Goal: Task Accomplishment & Management: Manage account settings

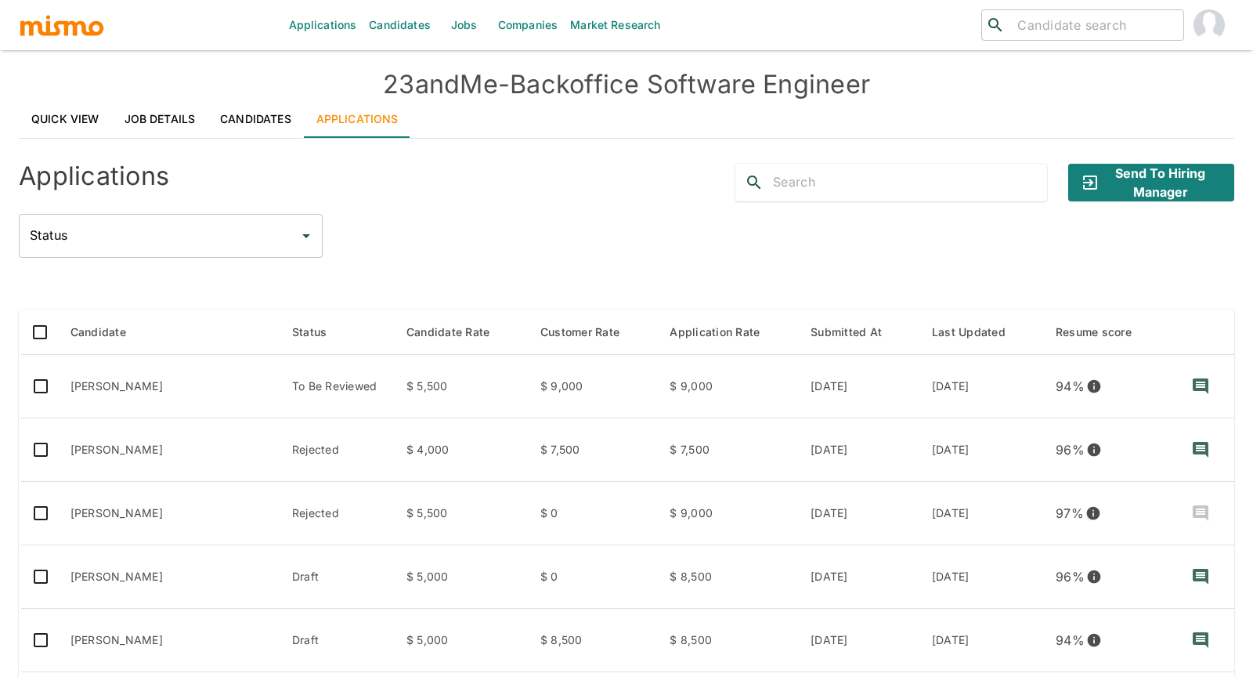
click at [9, 457] on div "Applications Candidates Jobs Companies Market Research ​ ​ 23andMe - Backoffice…" at bounding box center [626, 357] width 1253 height 714
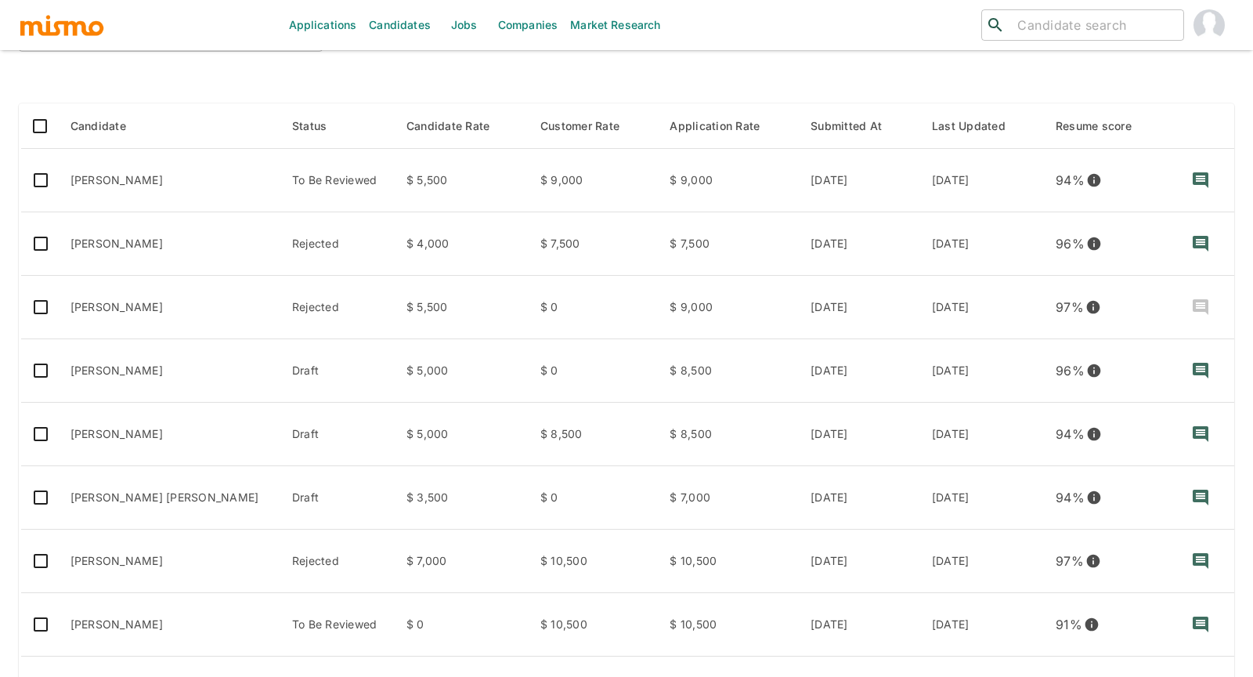
scroll to position [208, 0]
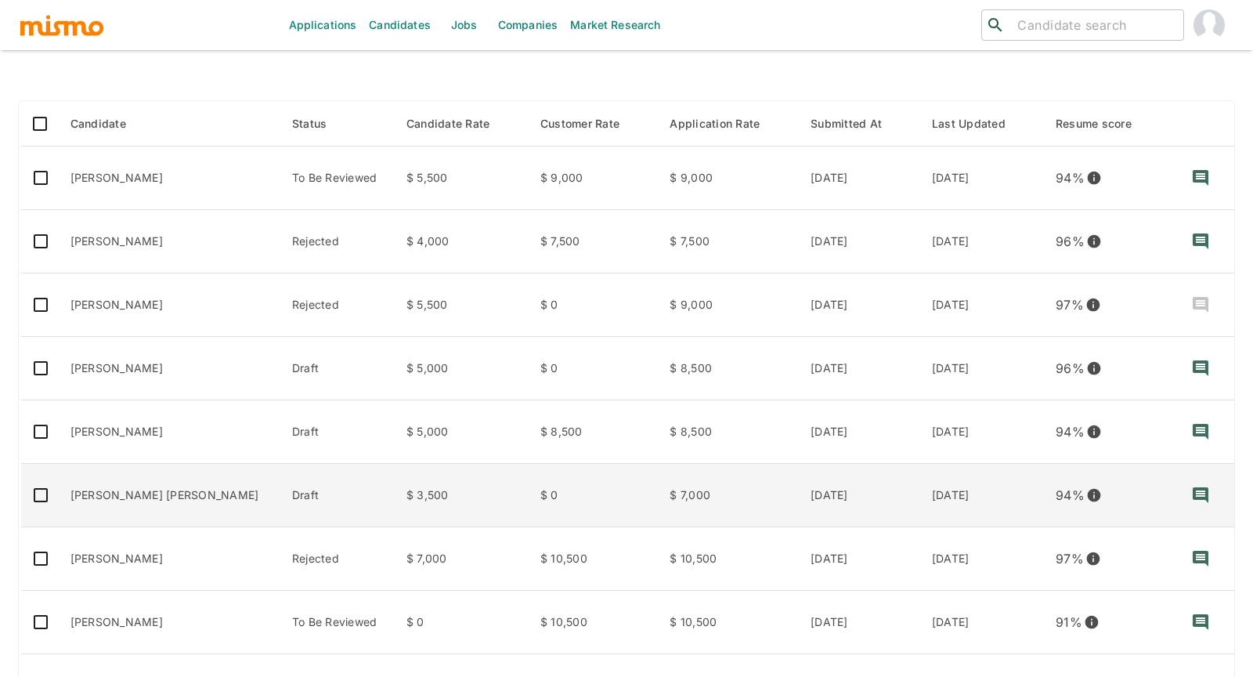
click at [124, 508] on td "[PERSON_NAME] [PERSON_NAME]" at bounding box center [169, 495] width 222 height 63
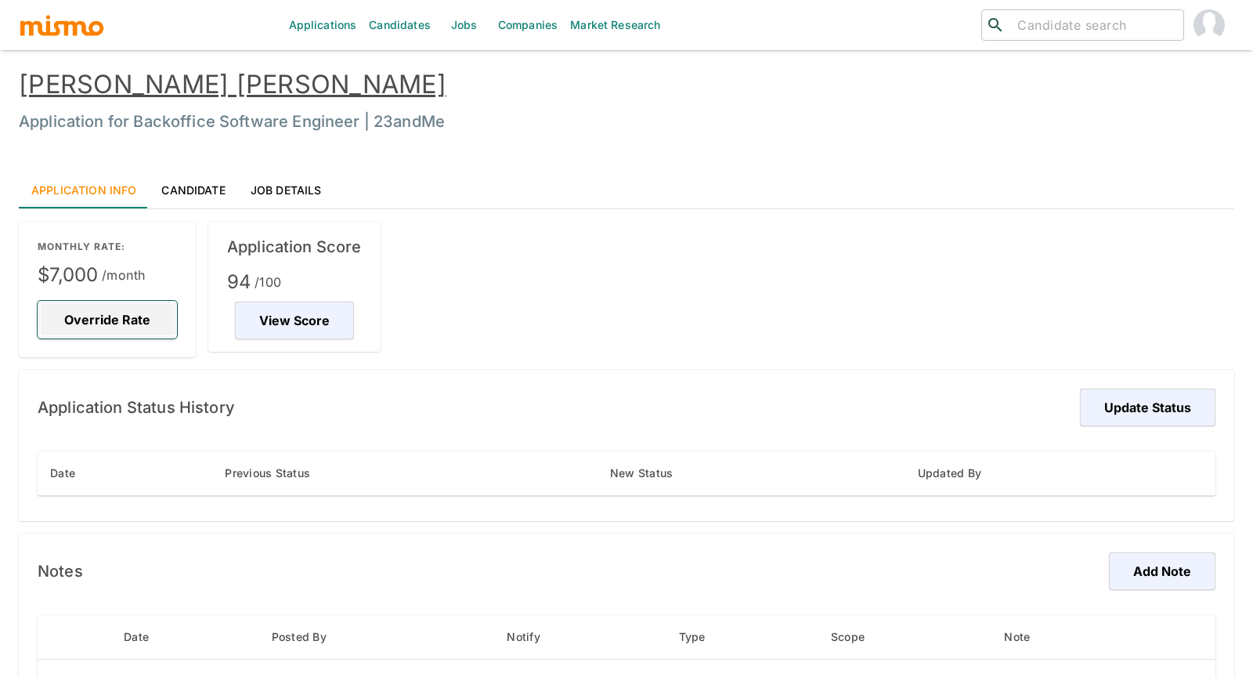
click at [100, 320] on button "Override Rate" at bounding box center [107, 320] width 139 height 38
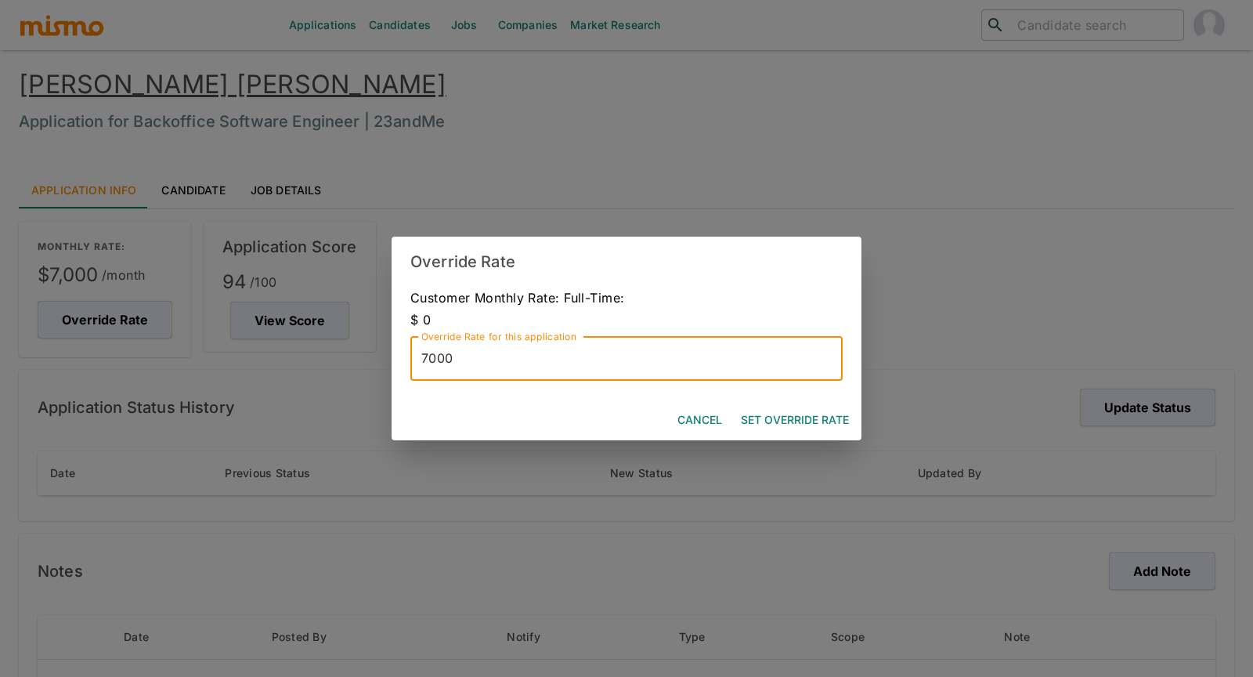
click at [457, 362] on input "7000" at bounding box center [626, 359] width 432 height 44
type input "6000"
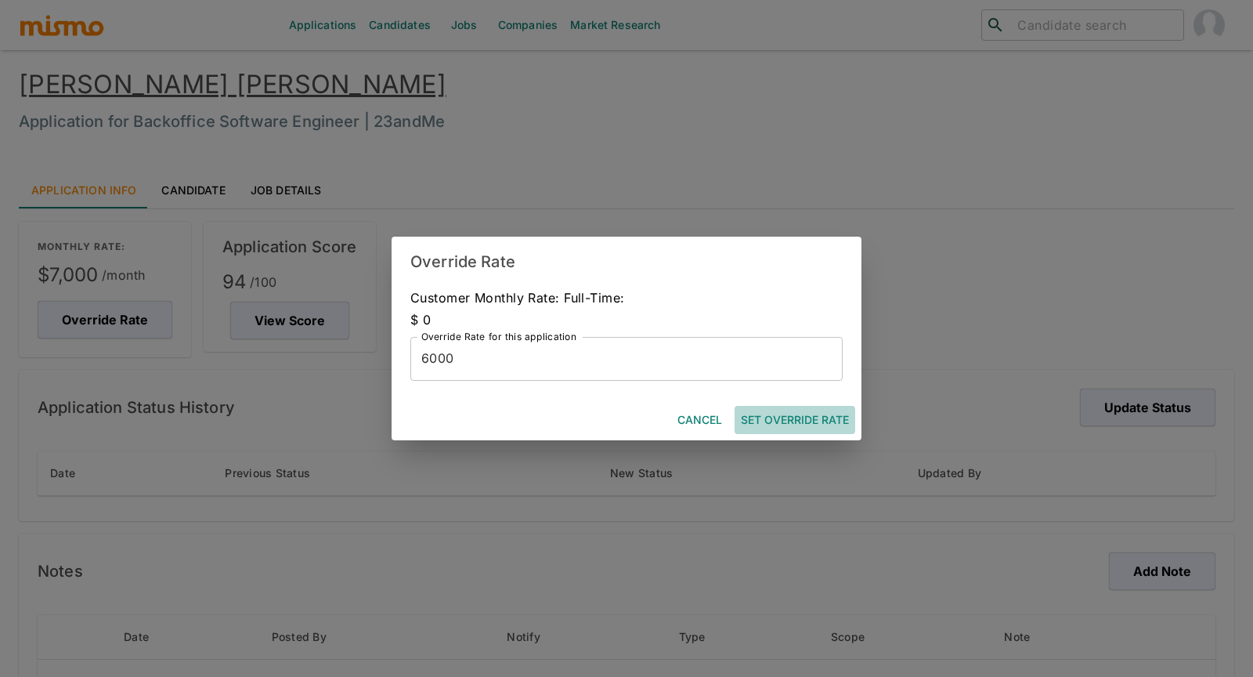
click at [819, 421] on button "Set Override Rate" at bounding box center [795, 420] width 121 height 29
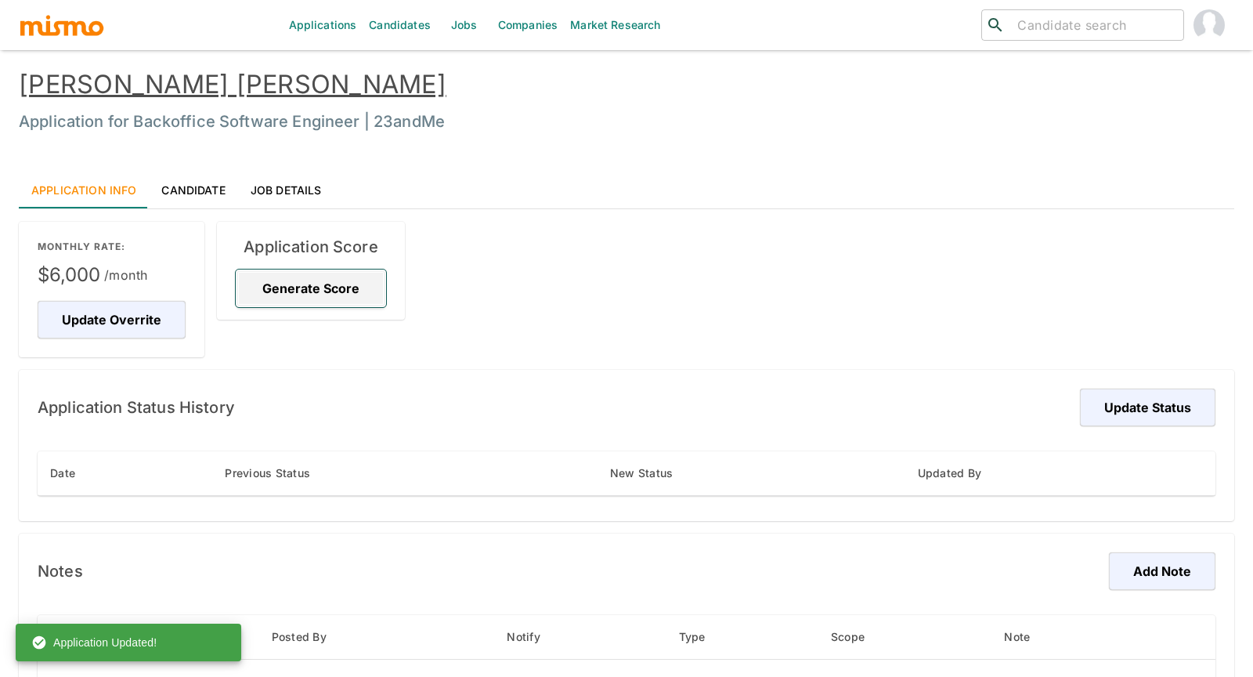
click at [335, 284] on button "Generate Score" at bounding box center [311, 288] width 150 height 38
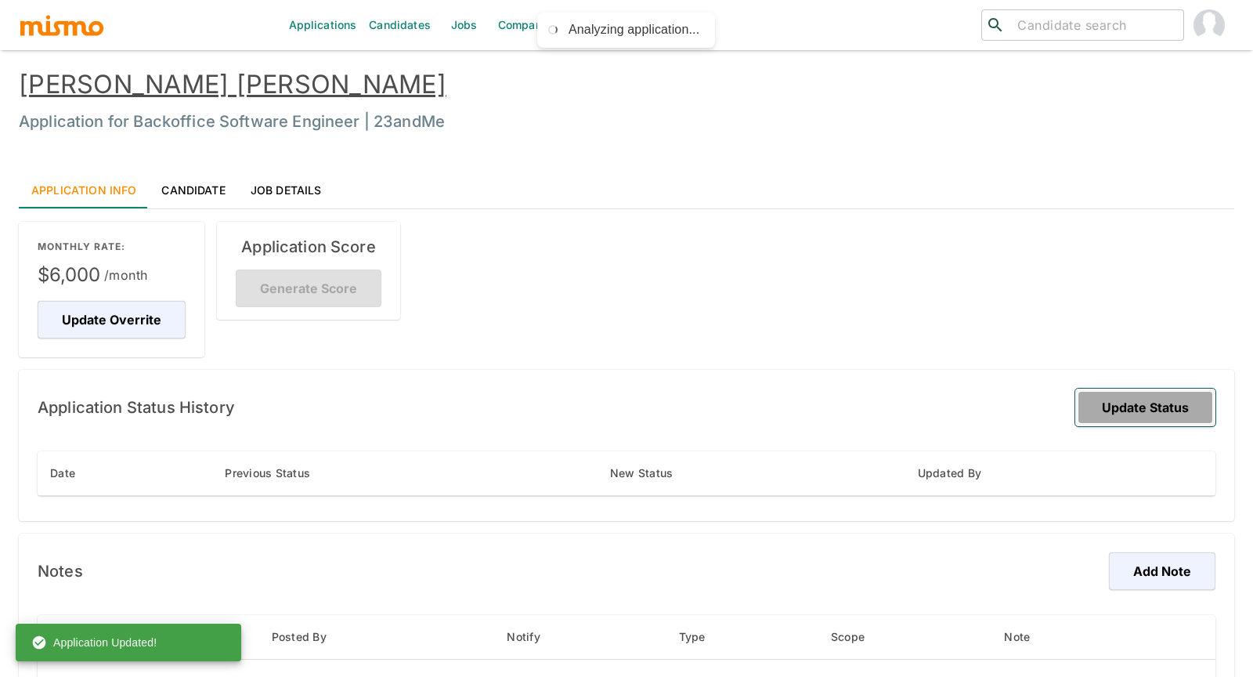
click at [1161, 406] on button "Update Status" at bounding box center [1145, 407] width 140 height 38
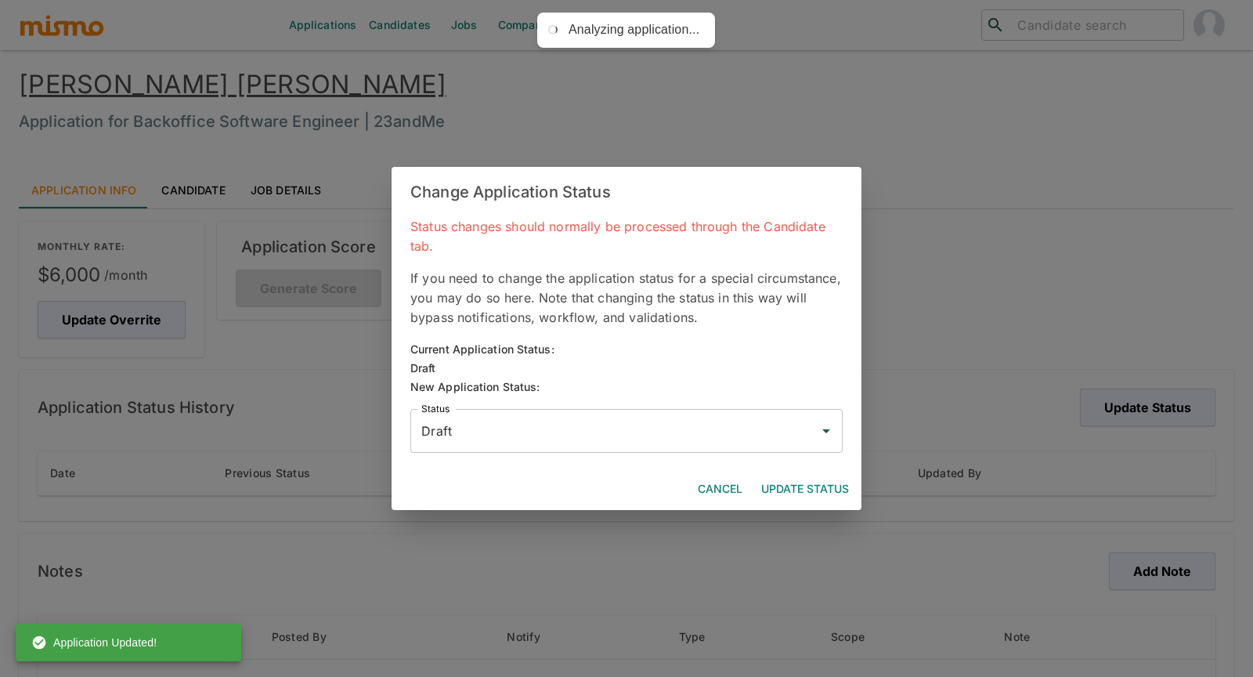
click at [598, 430] on input "Draft" at bounding box center [614, 431] width 395 height 30
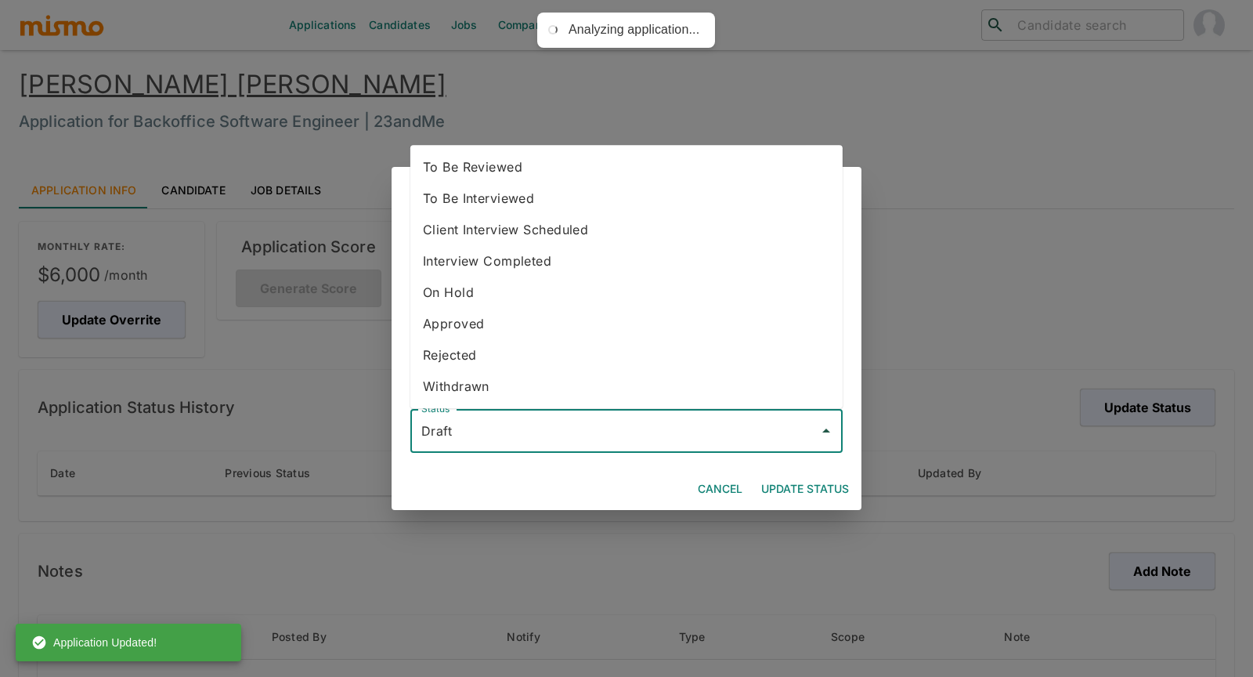
click at [512, 162] on li "To Be Reviewed" at bounding box center [626, 166] width 432 height 31
type input "To Be Reviewed"
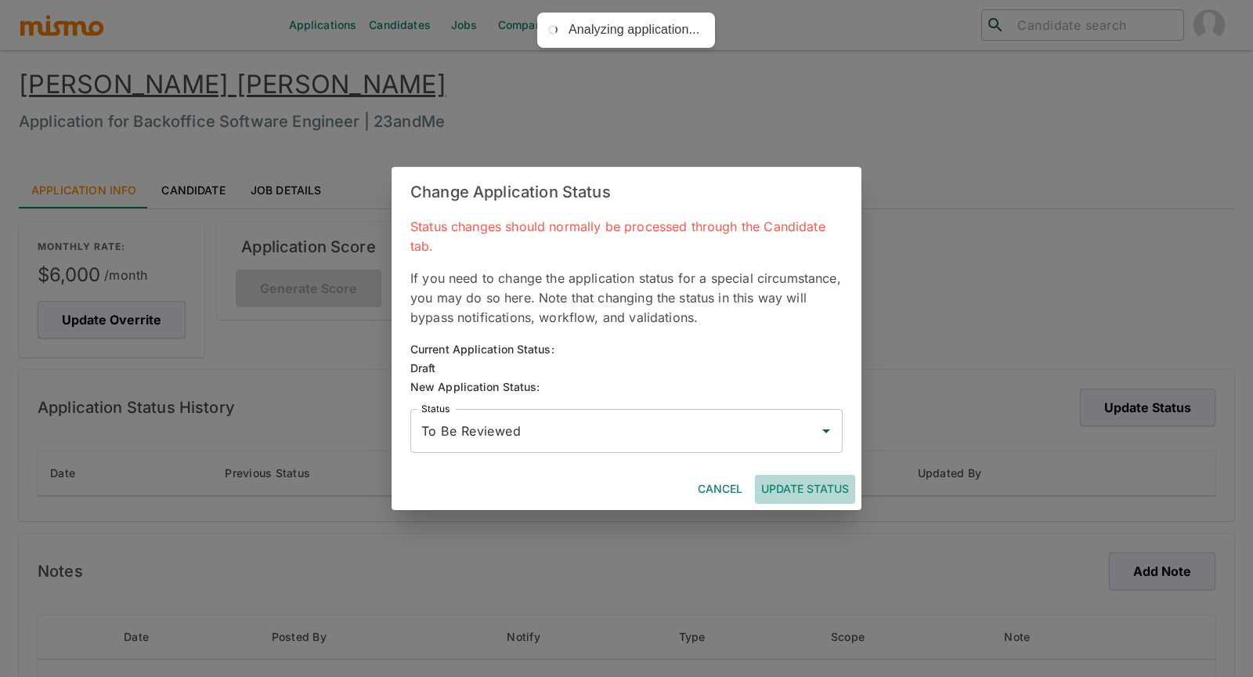
click at [808, 488] on button "Update Status" at bounding box center [805, 489] width 100 height 29
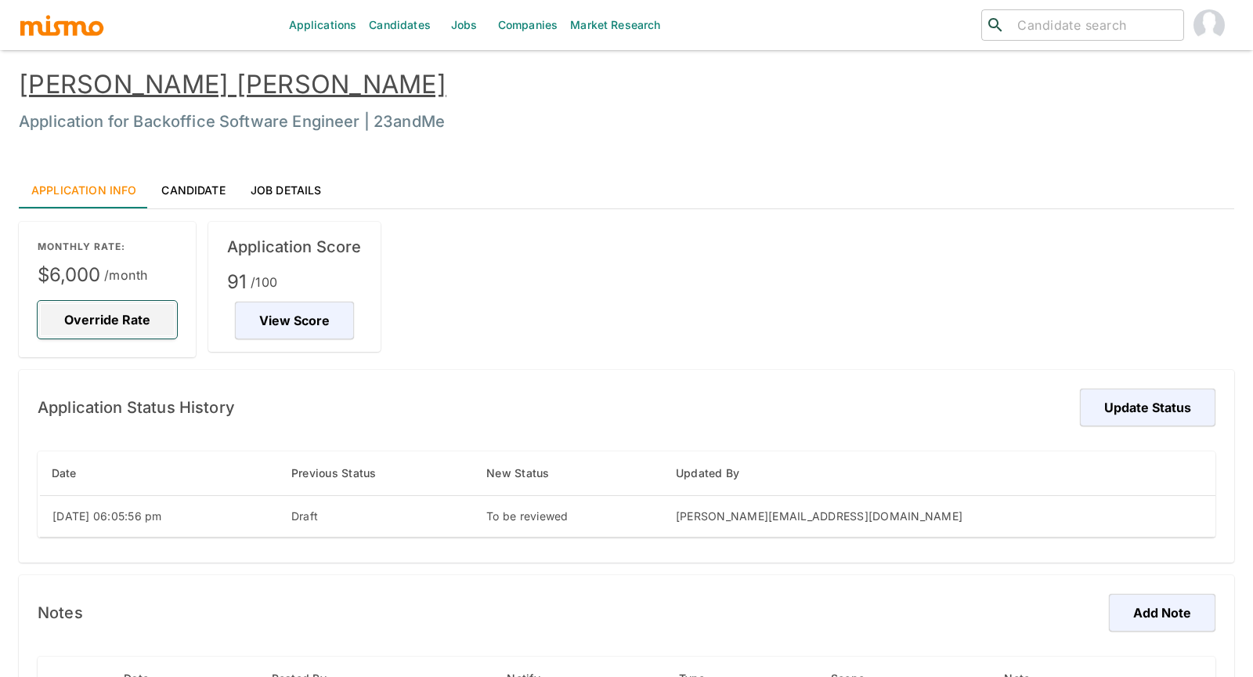
click at [114, 323] on button "Override Rate" at bounding box center [107, 320] width 139 height 38
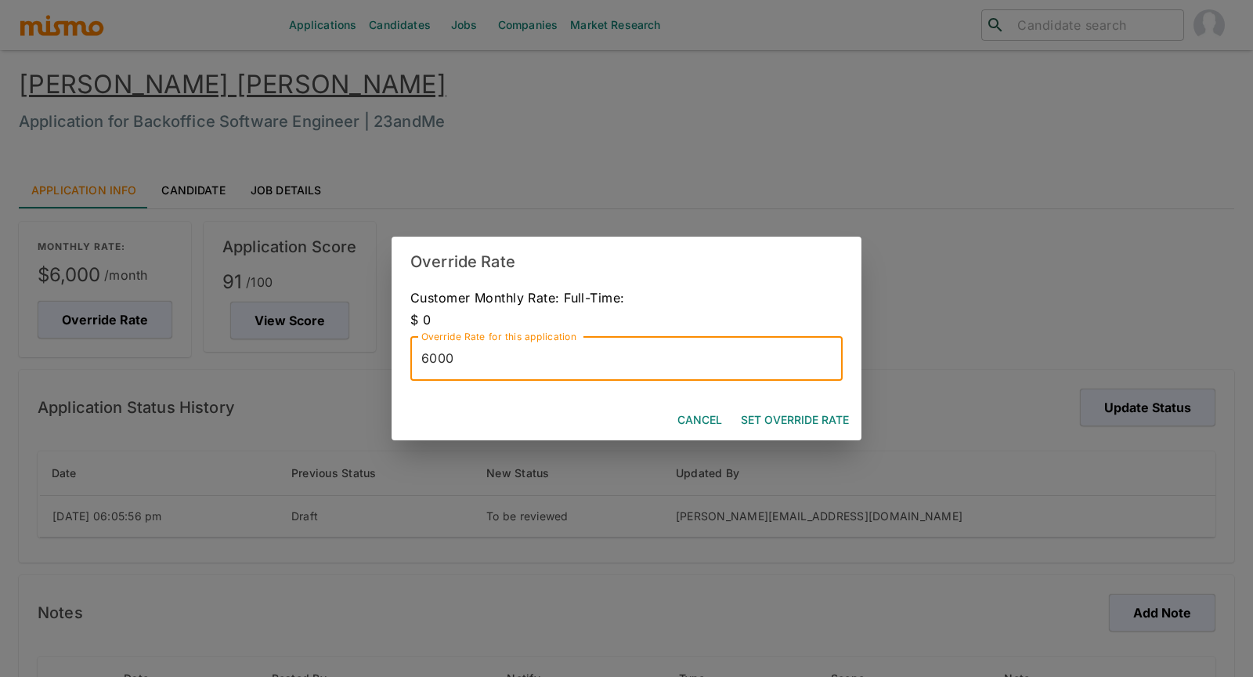
drag, startPoint x: 473, startPoint y: 363, endPoint x: 461, endPoint y: 359, distance: 12.2
click at [461, 359] on input "6000" at bounding box center [626, 359] width 432 height 44
drag, startPoint x: 461, startPoint y: 359, endPoint x: 403, endPoint y: 357, distance: 58.0
click at [403, 357] on div "Customer Monthly Rate: Full-Time: $ 0 Override Rate for this application 6000 O…" at bounding box center [627, 343] width 470 height 113
type input "5500"
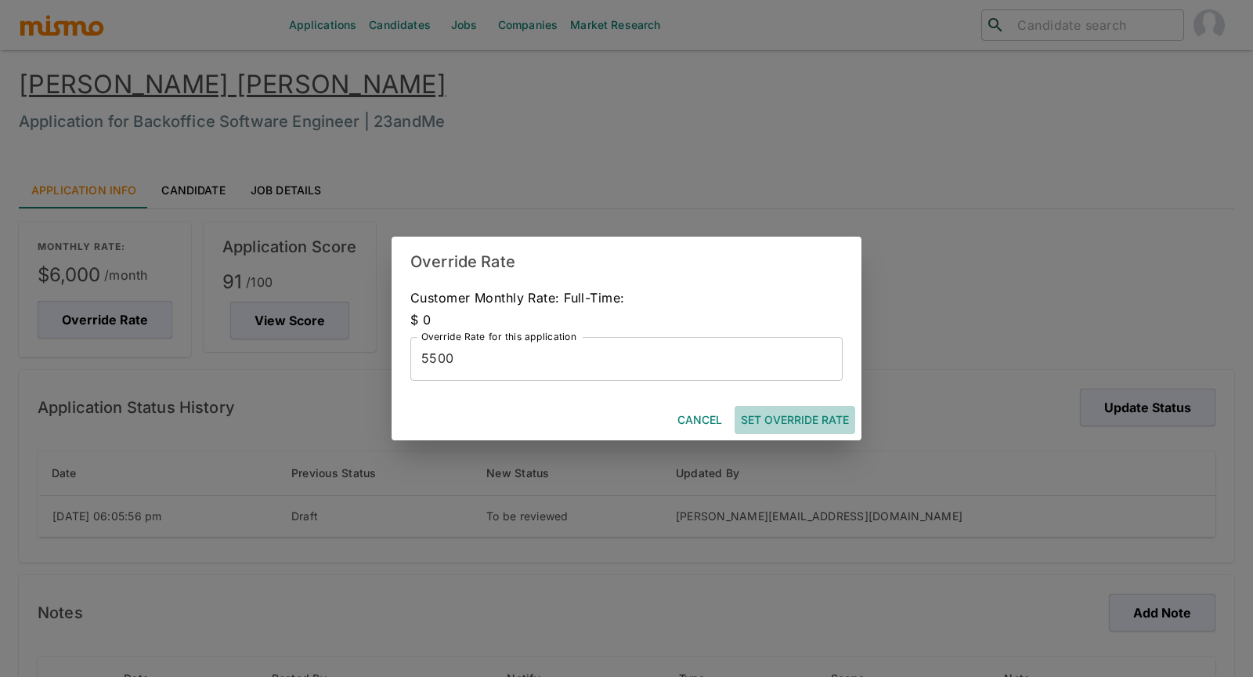
click at [798, 414] on button "Set Override Rate" at bounding box center [795, 420] width 121 height 29
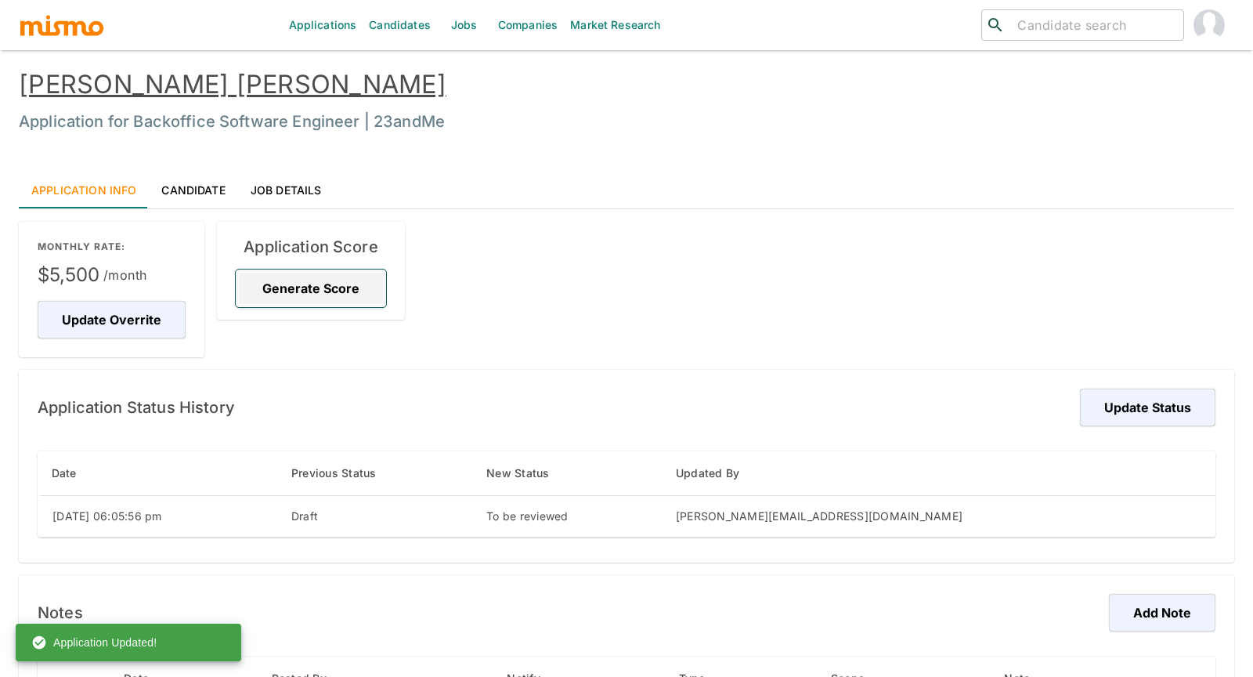
click at [316, 288] on button "Generate Score" at bounding box center [311, 288] width 150 height 38
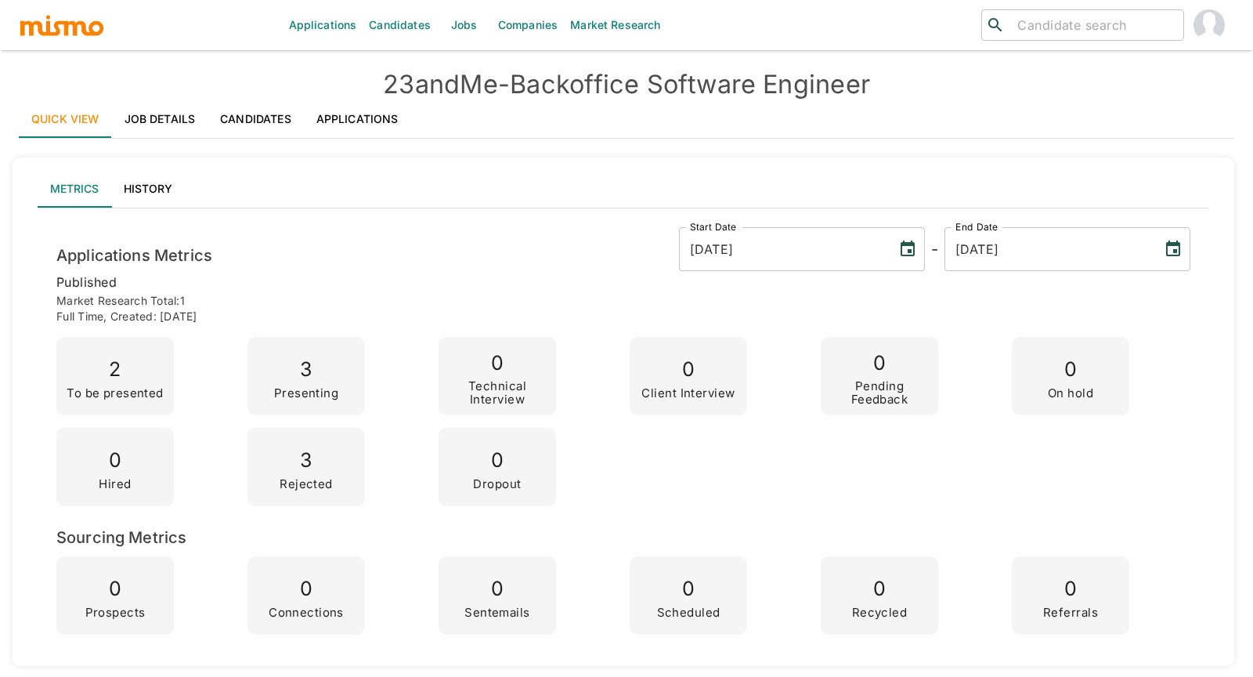
click at [360, 117] on link "Applications" at bounding box center [357, 119] width 107 height 38
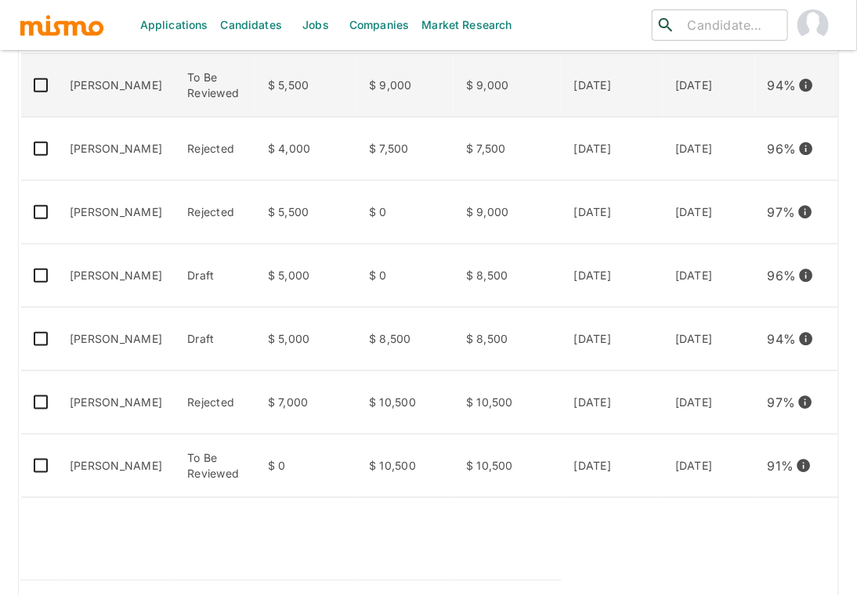
scroll to position [417, 0]
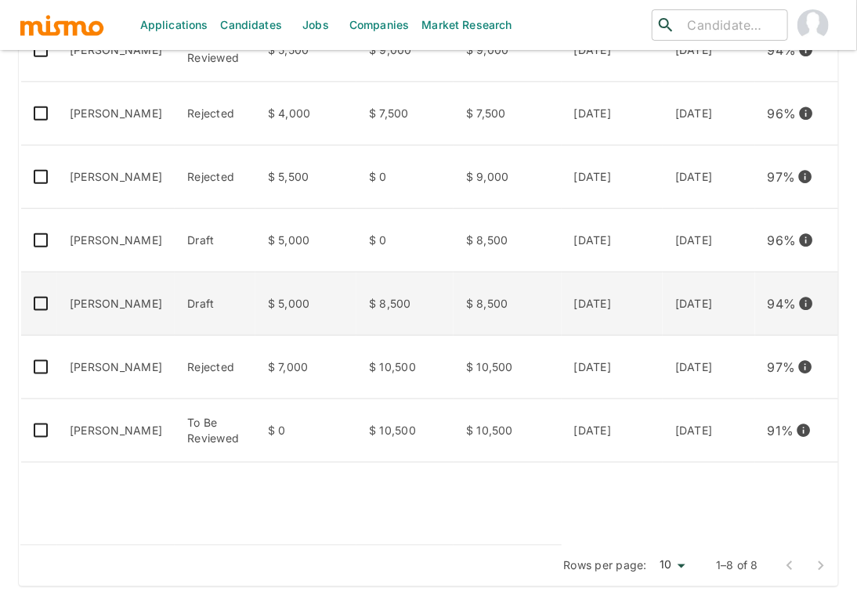
click at [124, 336] on td "[PERSON_NAME]" at bounding box center [115, 304] width 117 height 63
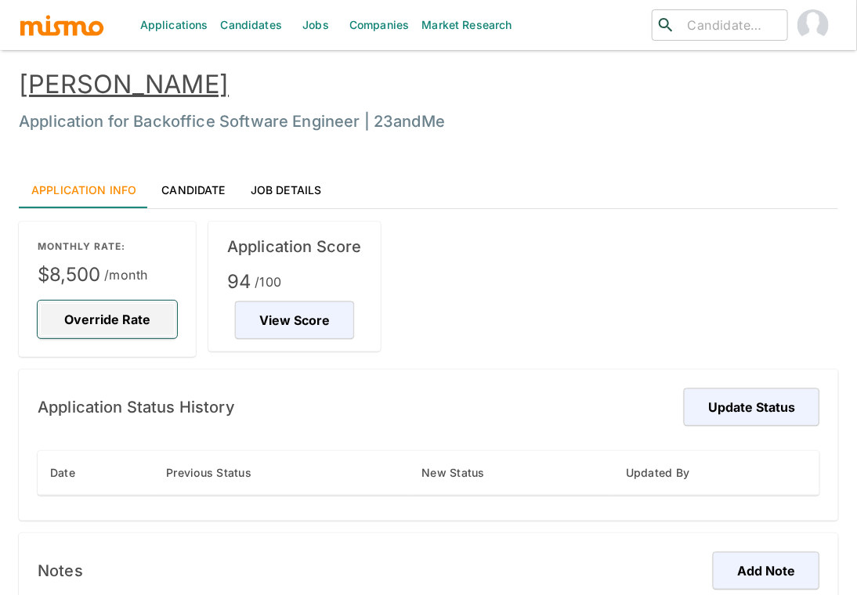
click at [96, 319] on button "Override Rate" at bounding box center [107, 320] width 139 height 38
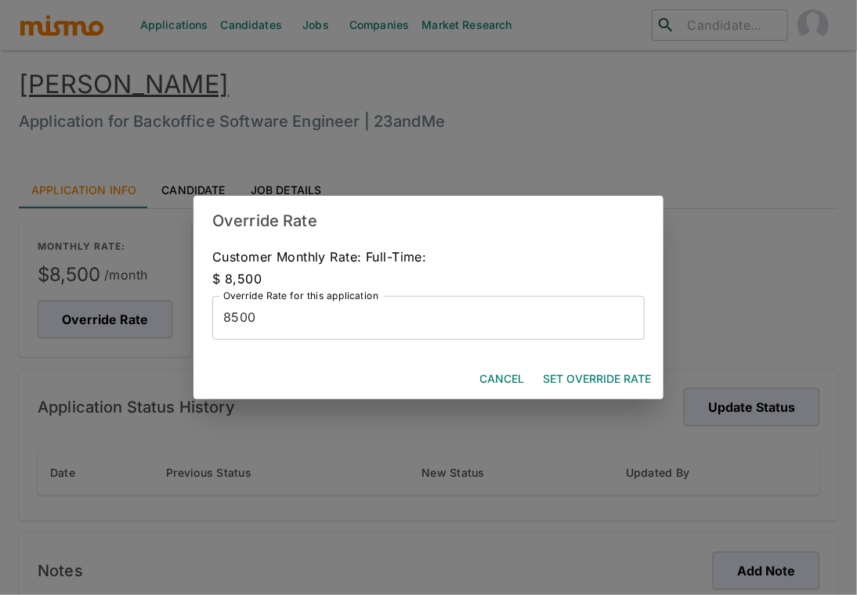
click at [510, 379] on button "Cancel" at bounding box center [501, 379] width 57 height 29
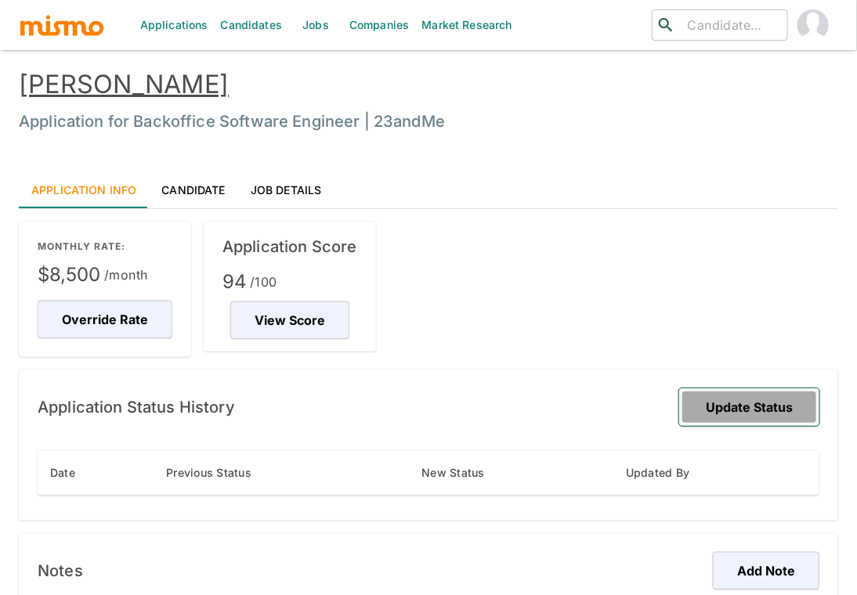
click at [758, 414] on button "Update Status" at bounding box center [749, 407] width 140 height 38
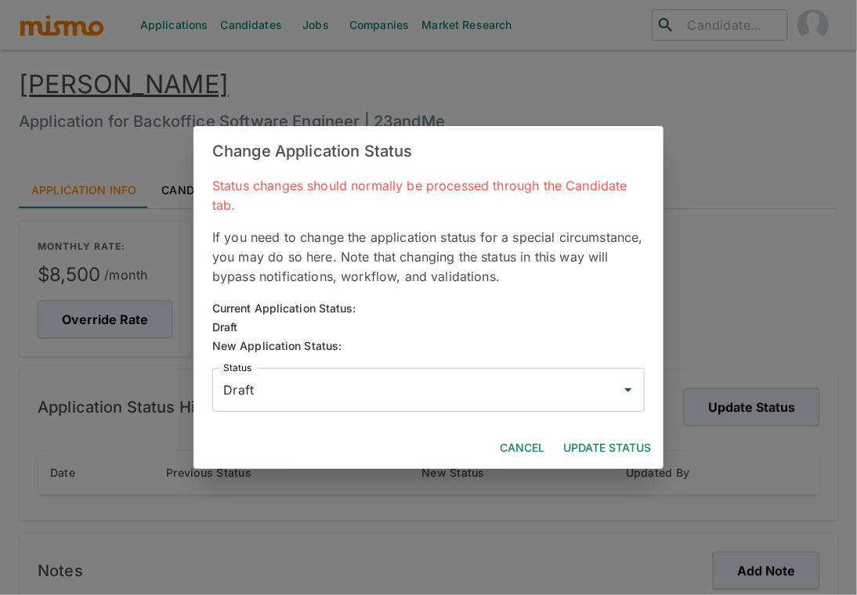
click at [295, 396] on input "Draft" at bounding box center [416, 390] width 395 height 30
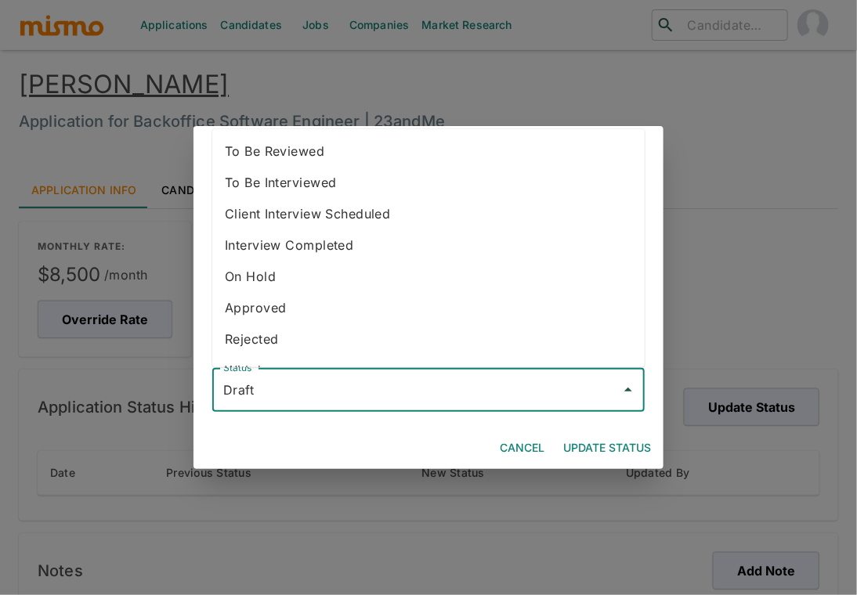
click at [334, 154] on li "To Be Reviewed" at bounding box center [428, 150] width 432 height 31
type input "To Be Reviewed"
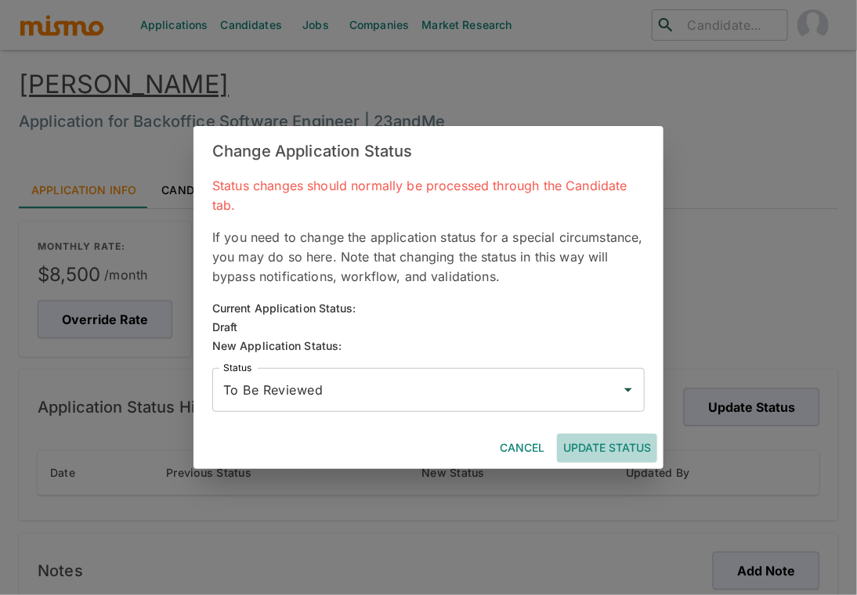
click at [623, 448] on button "Update Status" at bounding box center [607, 448] width 100 height 29
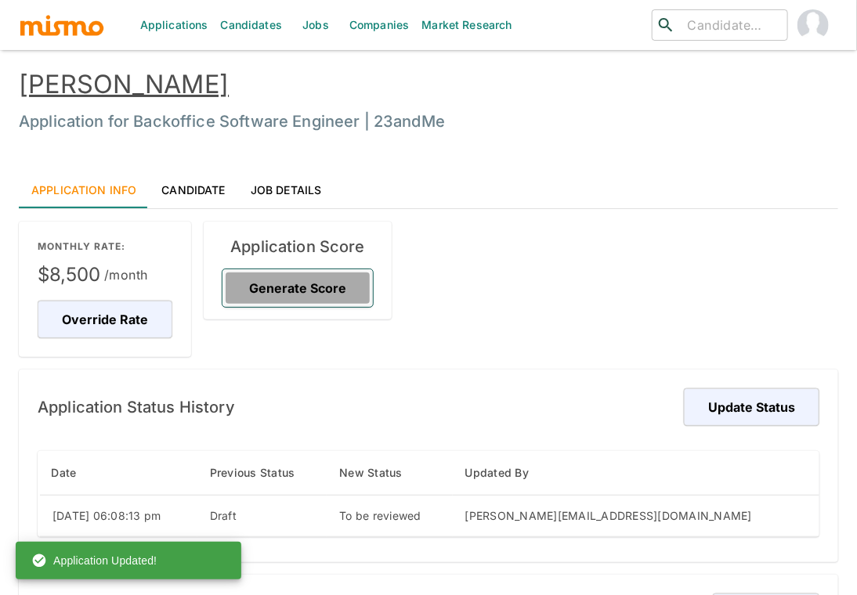
click at [312, 278] on button "Generate Score" at bounding box center [297, 288] width 150 height 38
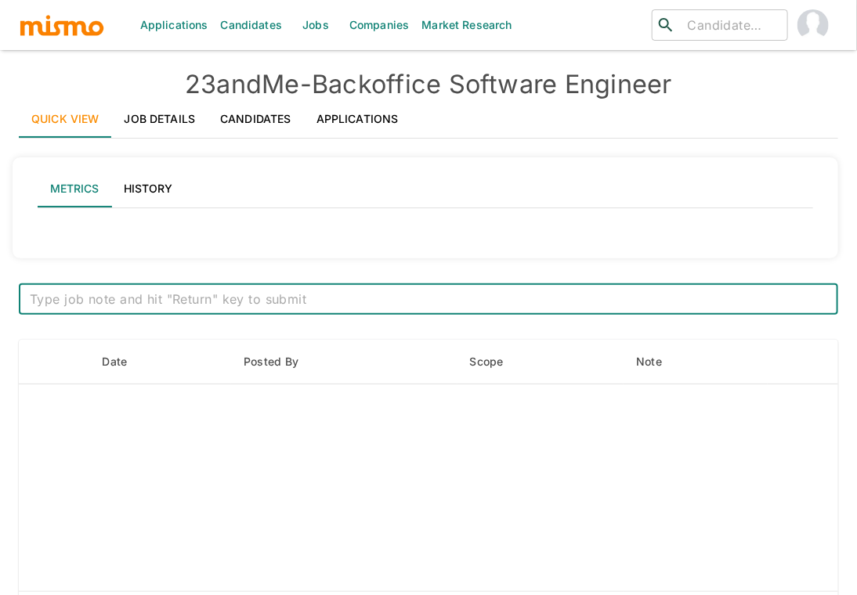
click at [358, 116] on link "Applications" at bounding box center [357, 119] width 107 height 38
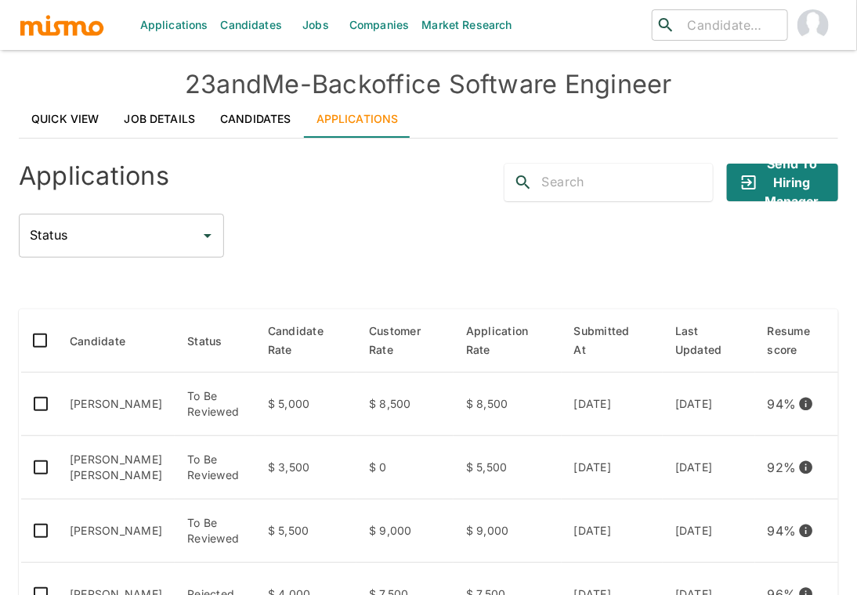
click at [346, 250] on div "Status Status" at bounding box center [428, 236] width 819 height 44
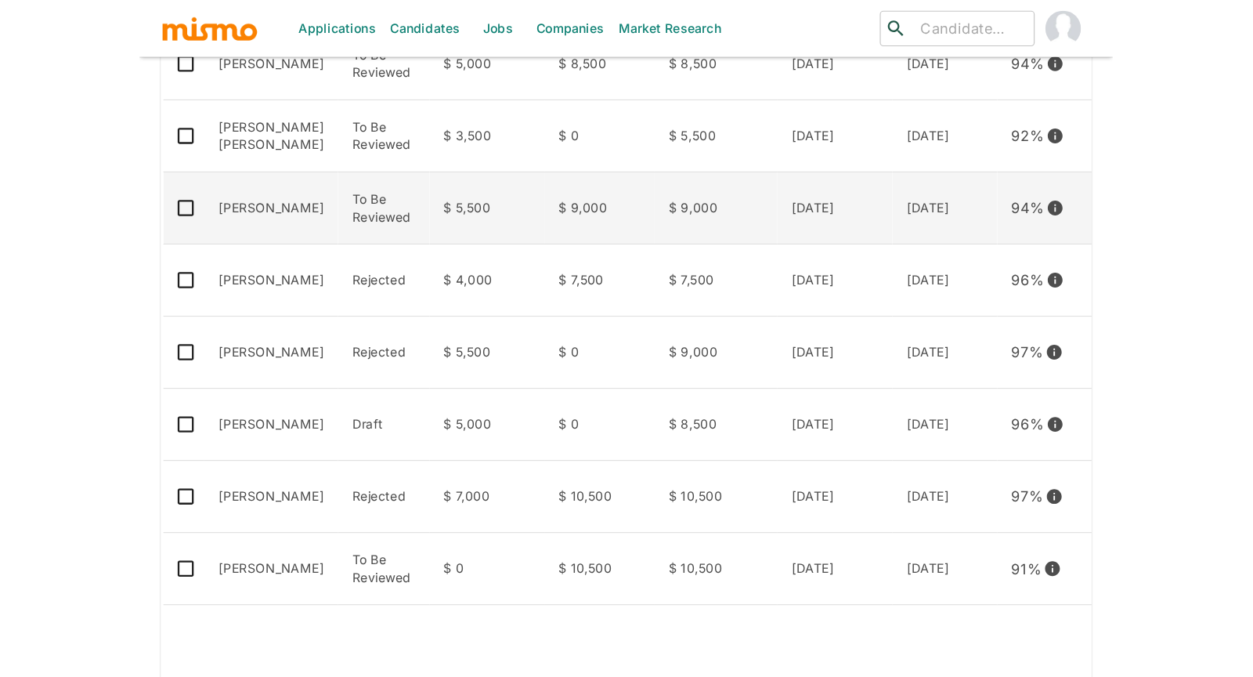
scroll to position [224, 0]
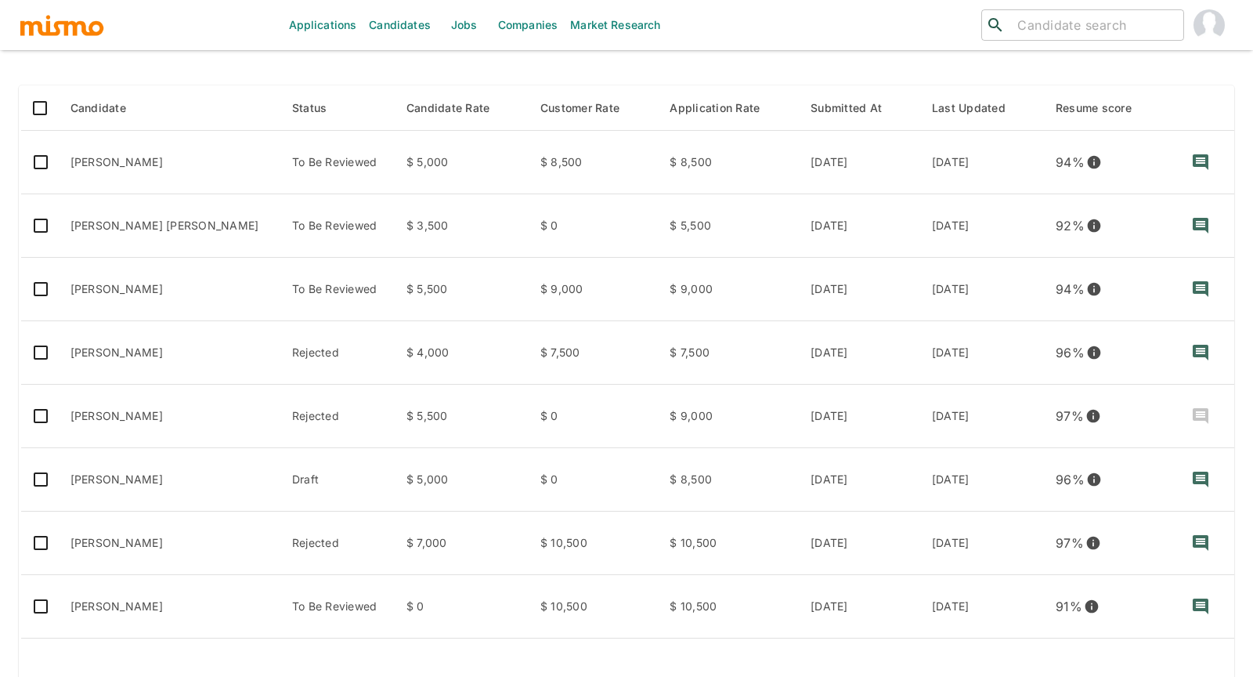
click at [222, 76] on div "Applications Send to Hiring Manager Status Status Candidate Status Candidate Ra…" at bounding box center [627, 350] width 1216 height 847
click at [856, 63] on div at bounding box center [627, 59] width 1216 height 27
